Goal: Task Accomplishment & Management: Manage account settings

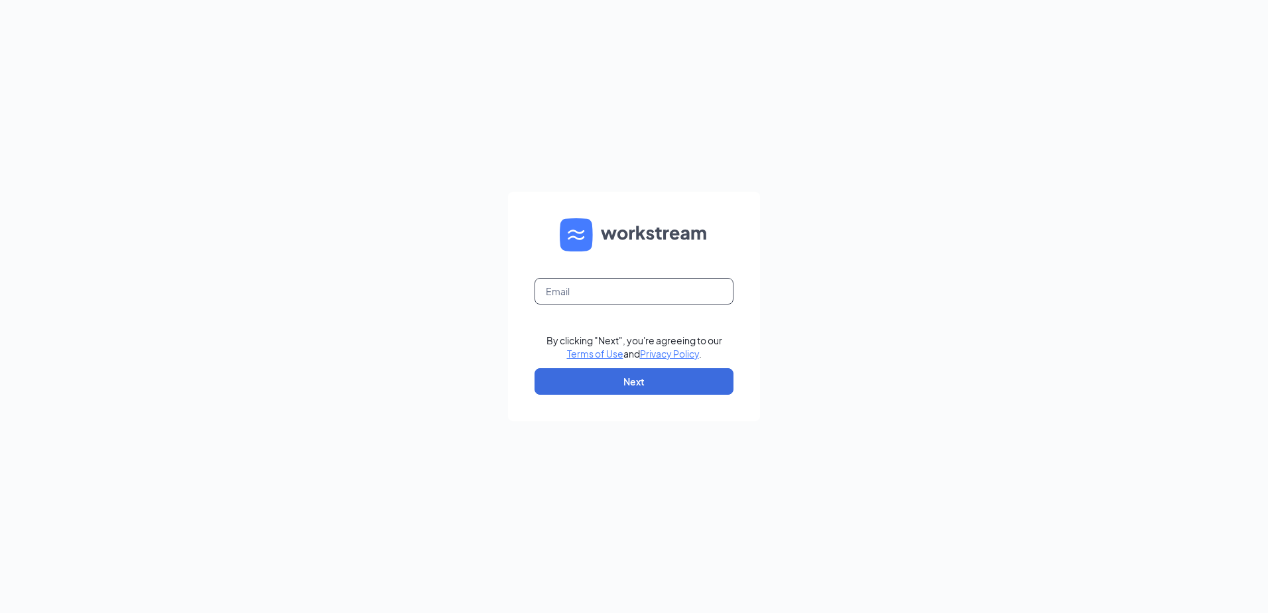
click at [607, 303] on input "text" at bounding box center [633, 291] width 199 height 27
type input "haileymarie72113@gmail.com"
click at [639, 375] on button "Next" at bounding box center [633, 381] width 199 height 27
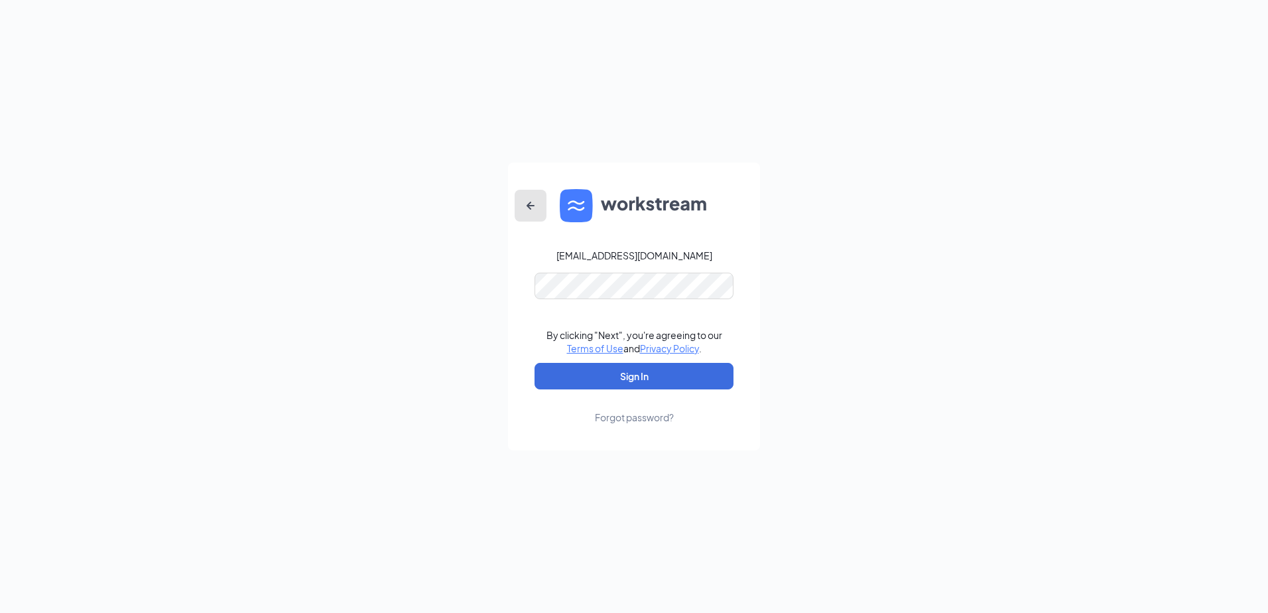
click at [530, 199] on icon "ArrowLeftNew" at bounding box center [530, 206] width 16 height 16
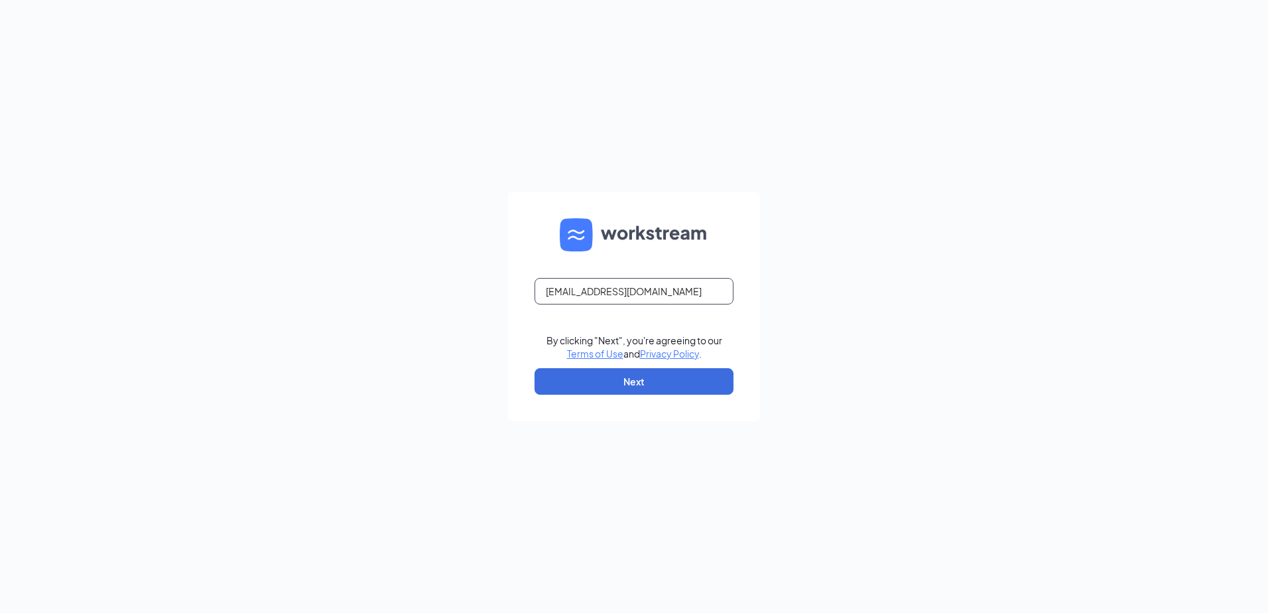
drag, startPoint x: 695, startPoint y: 286, endPoint x: 444, endPoint y: 267, distance: 251.3
click at [448, 266] on div "haileymarie72113@gmail.com By clicking "Next", you're agreeing to our Terms of …" at bounding box center [634, 306] width 1268 height 613
click at [600, 302] on input "text" at bounding box center [633, 291] width 199 height 27
type input "bwwmhs3324@gmail.com"
click at [610, 386] on button "Next" at bounding box center [633, 381] width 199 height 27
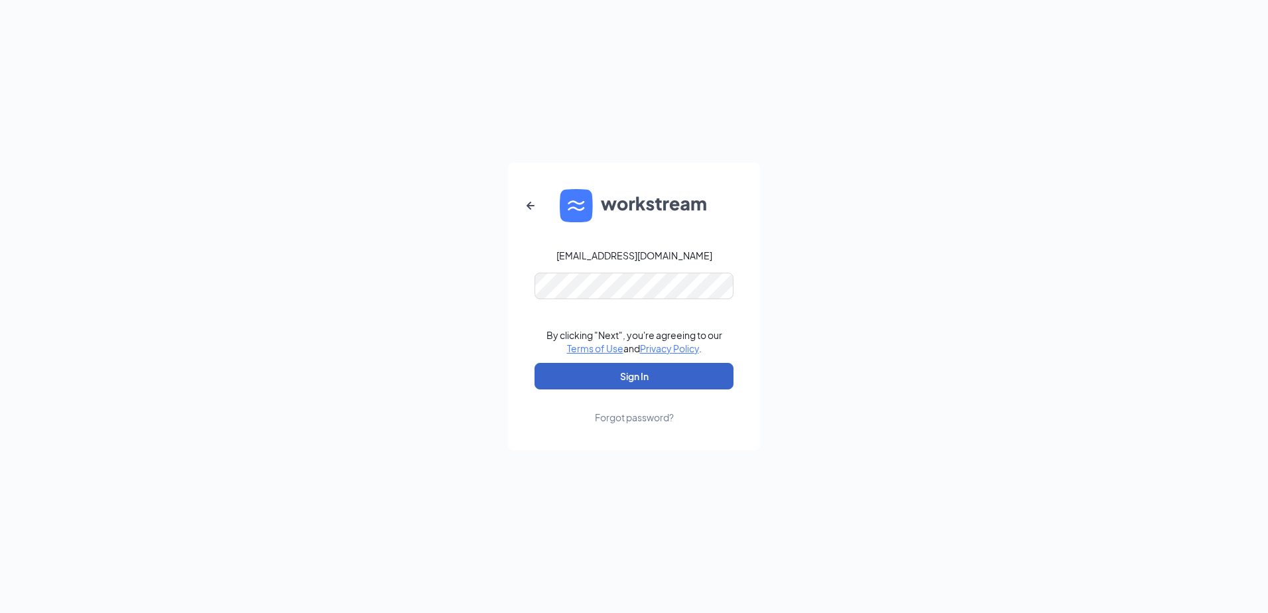
click at [650, 380] on button "Sign In" at bounding box center [633, 376] width 199 height 27
click at [621, 387] on button "Sign In" at bounding box center [633, 376] width 199 height 27
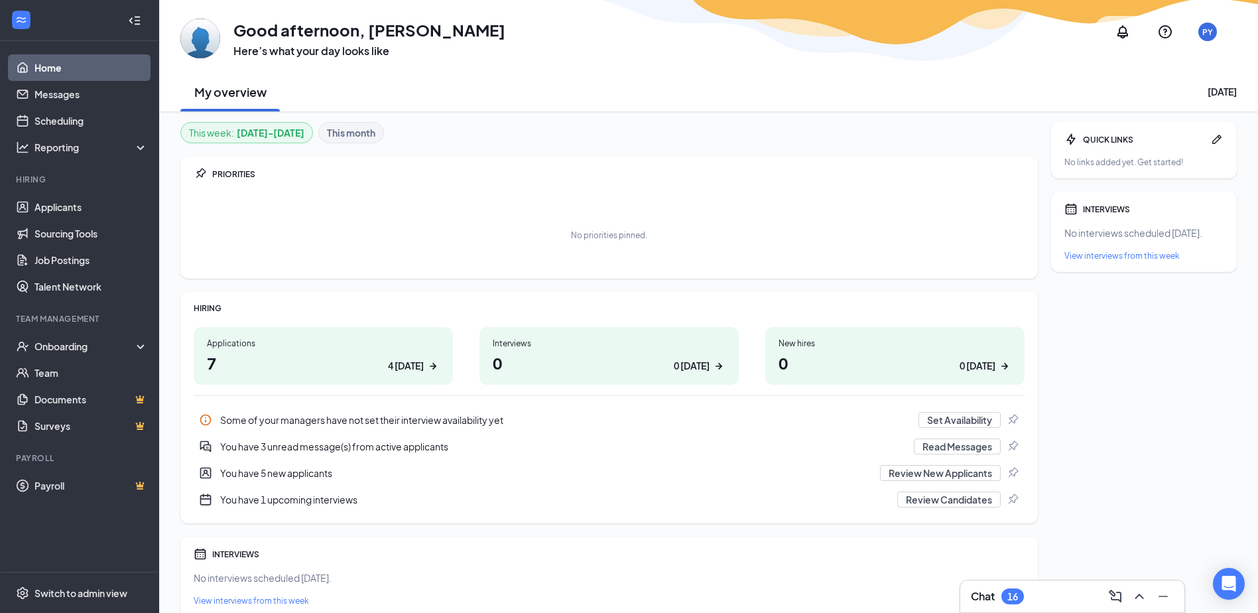
click at [576, 360] on h1 "0 0 today" at bounding box center [609, 362] width 233 height 23
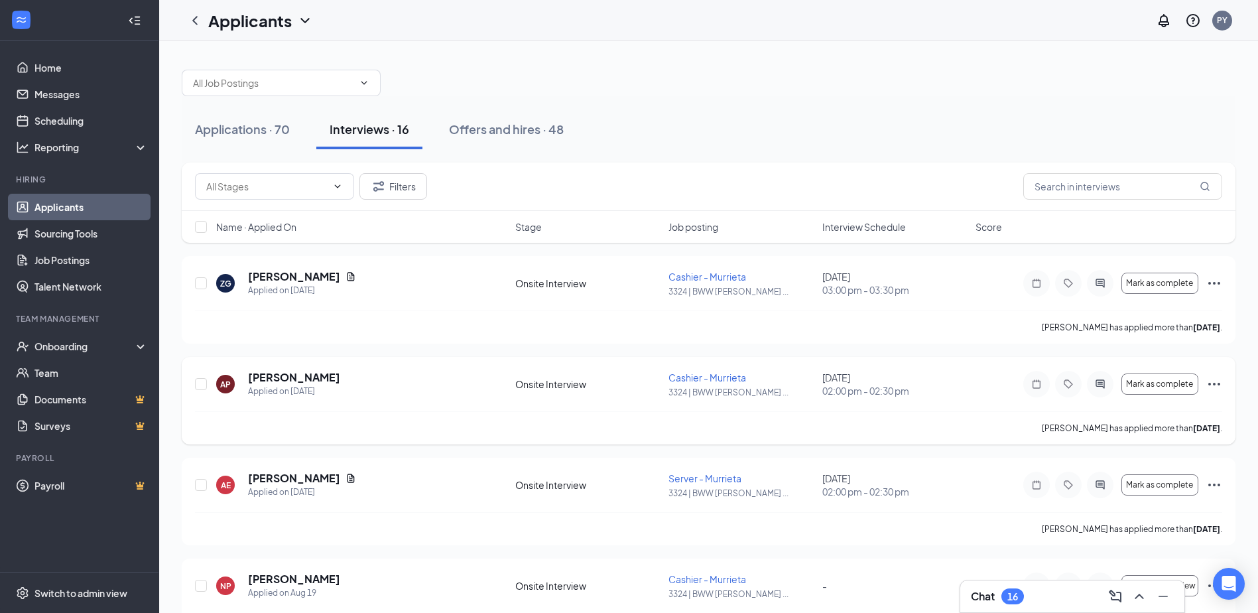
scroll to position [66, 0]
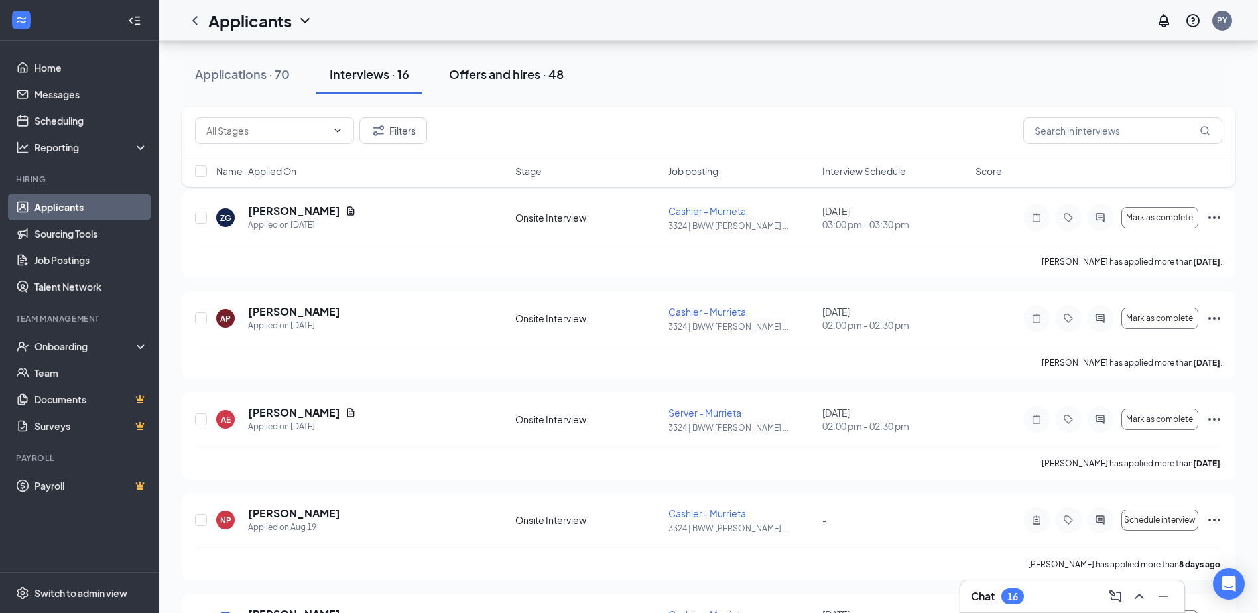
click at [475, 71] on div "Offers and hires · 48" at bounding box center [506, 74] width 115 height 17
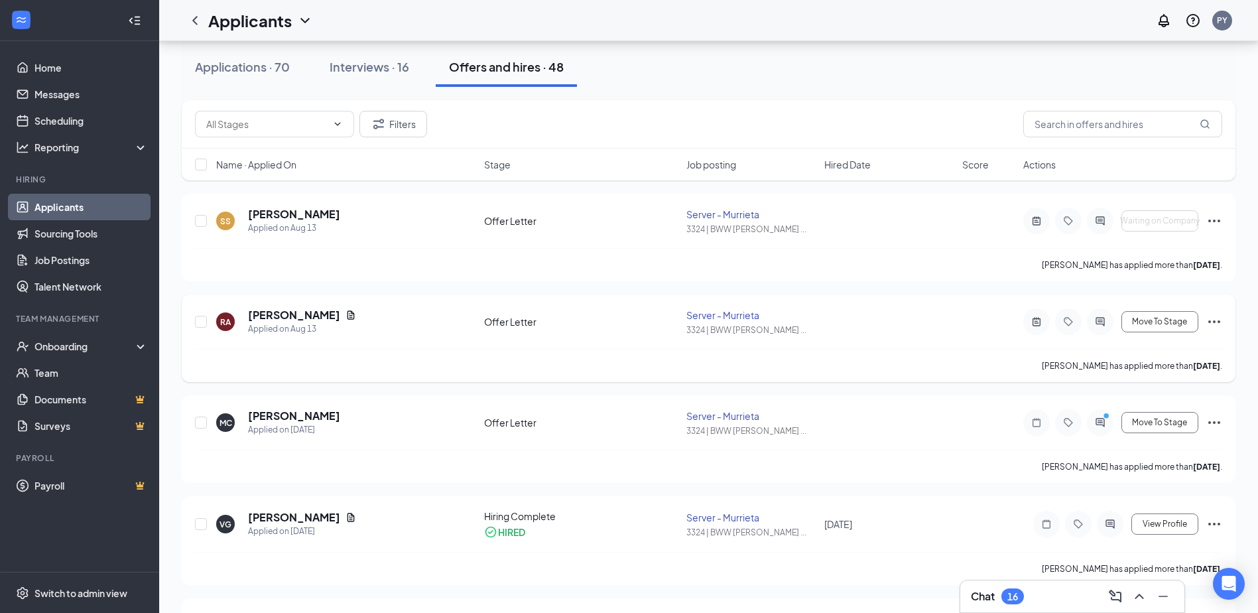
scroll to position [66, 0]
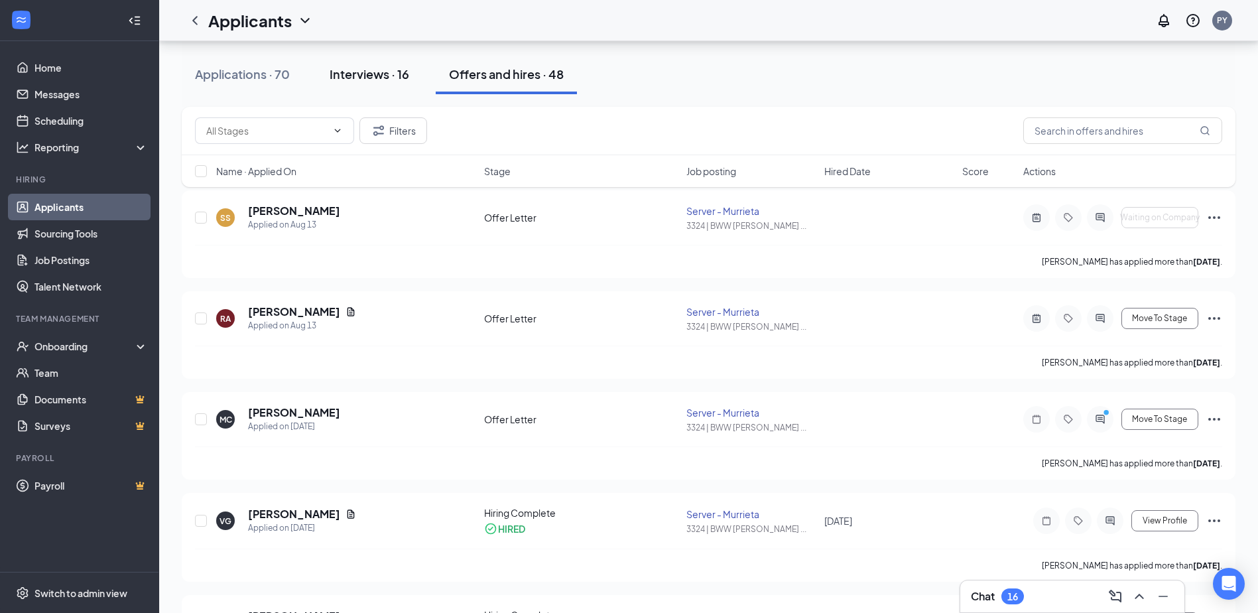
click at [373, 63] on button "Interviews · 16" at bounding box center [369, 74] width 106 height 40
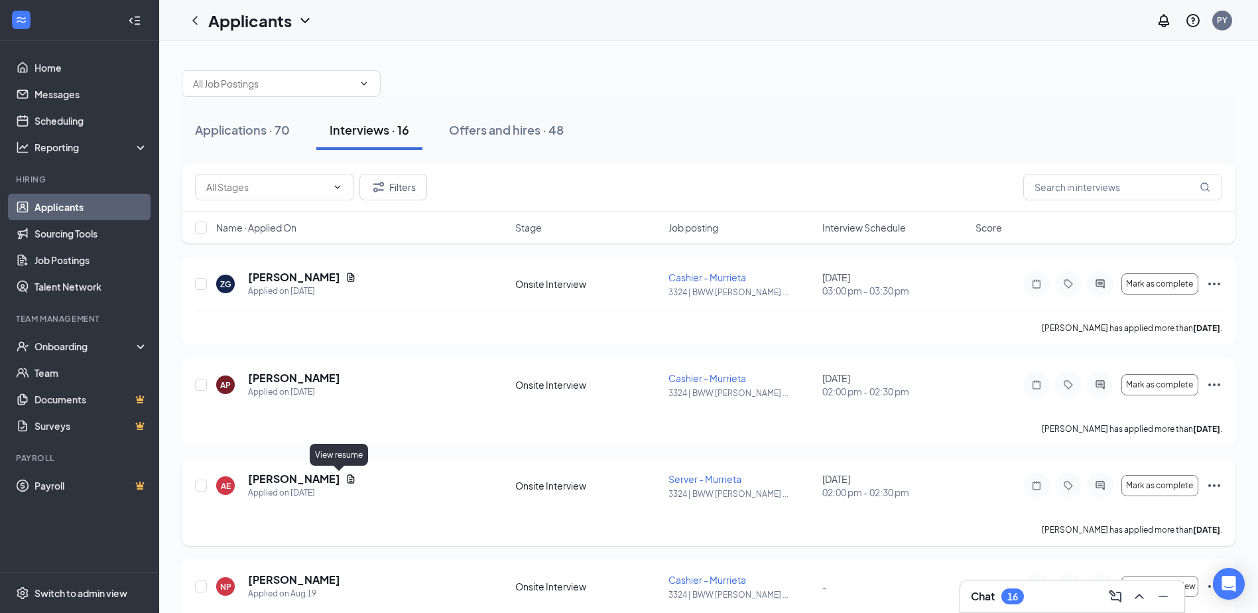
click at [345, 482] on icon "Document" at bounding box center [350, 478] width 11 height 11
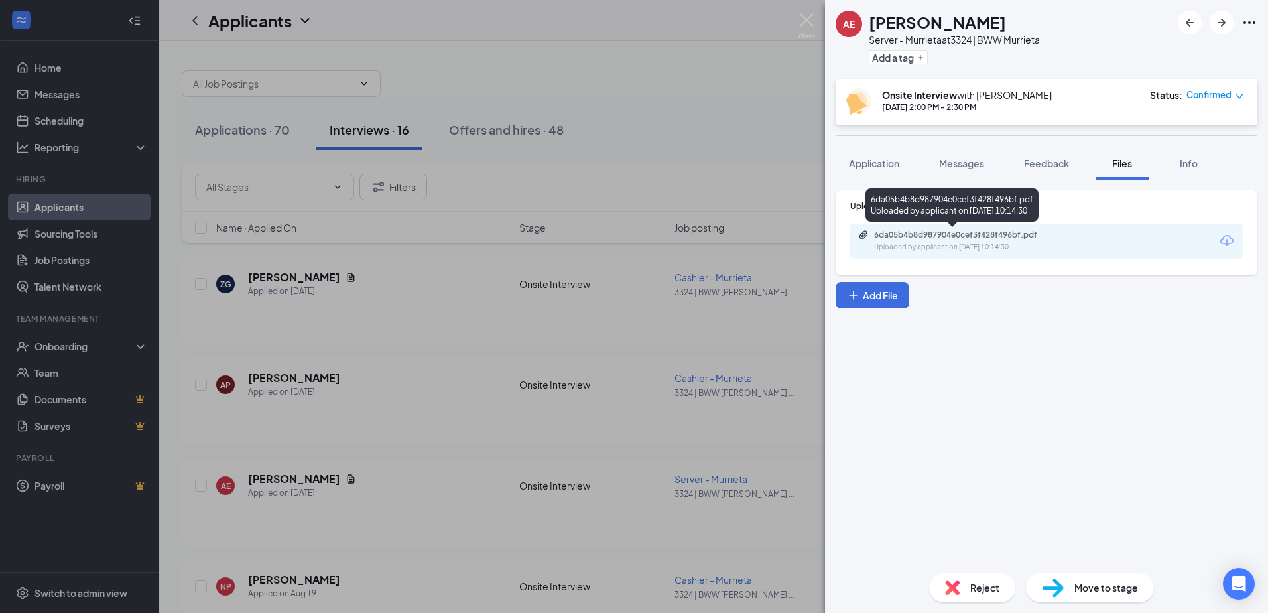
click at [952, 246] on div "Uploaded by applicant on [DATE] 10:14:30" at bounding box center [973, 247] width 199 height 11
